Goal: Transaction & Acquisition: Purchase product/service

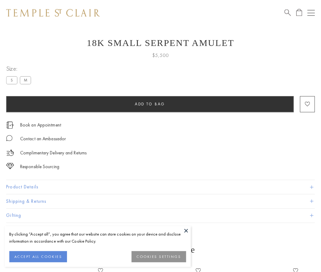
scroll to position [8, 0]
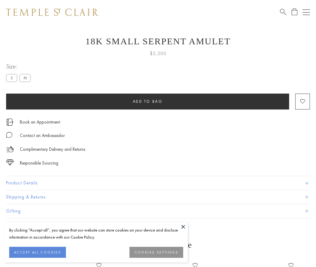
click at [148, 101] on span "Add to bag" at bounding box center [148, 101] width 30 height 5
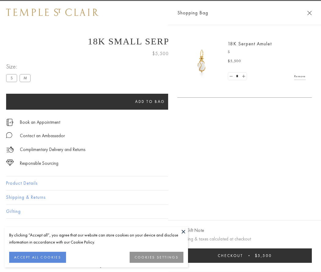
click at [288, 255] on button "Checkout $5,500" at bounding box center [244, 255] width 135 height 14
